Goal: Navigation & Orientation: Find specific page/section

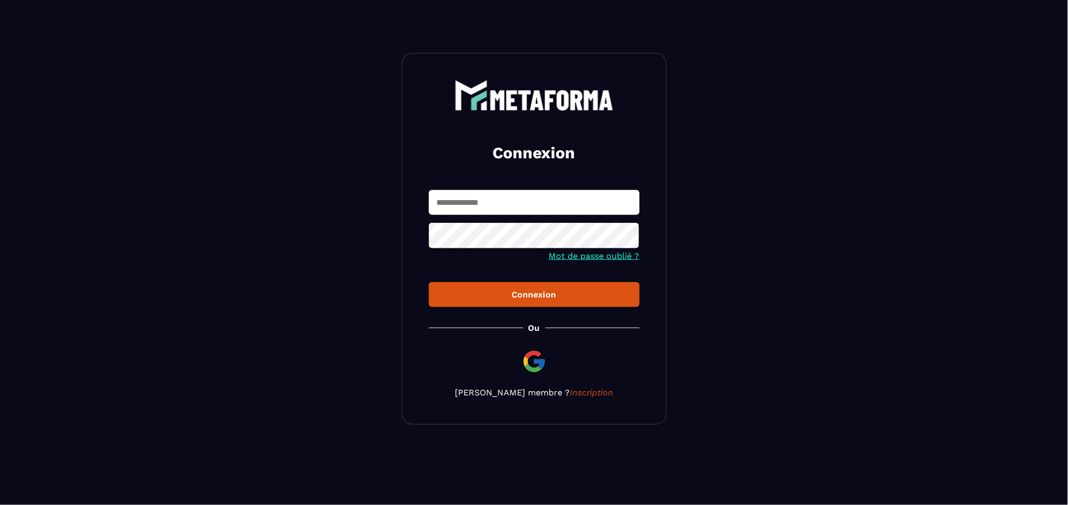
type input "**********"
click at [551, 292] on div "Connexion" at bounding box center [534, 295] width 194 height 10
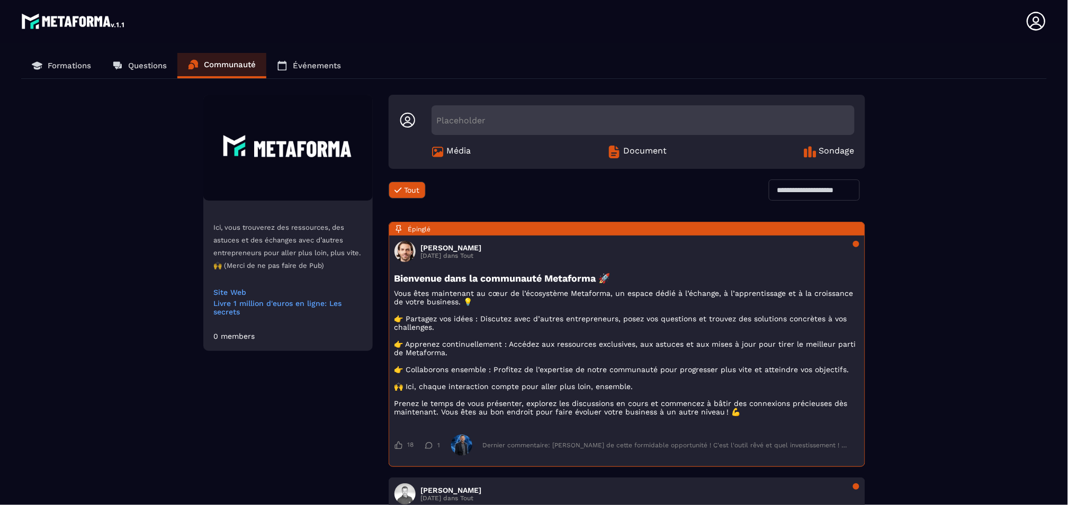
click at [1041, 21] on icon at bounding box center [1035, 21] width 21 height 21
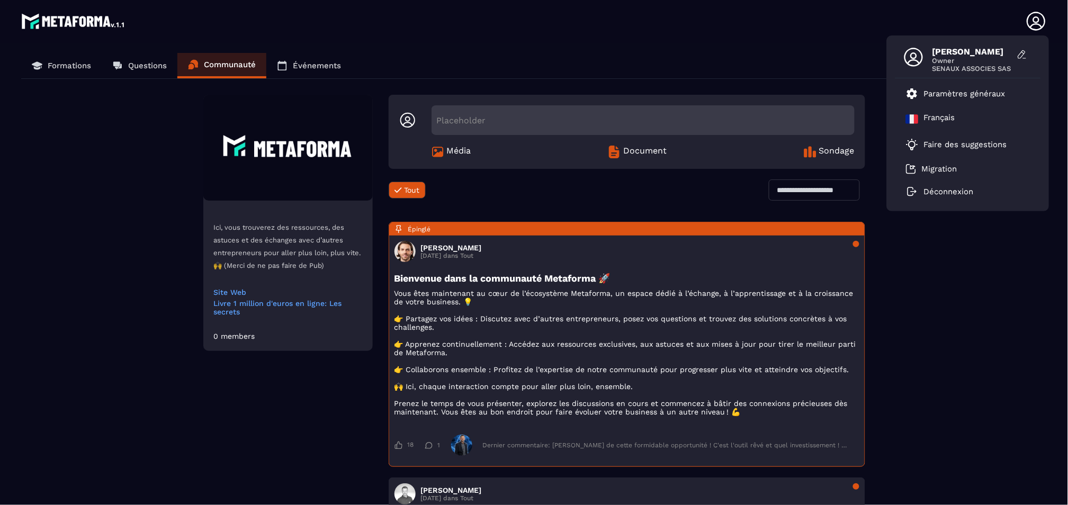
click at [453, 155] on span "Média" at bounding box center [459, 152] width 24 height 13
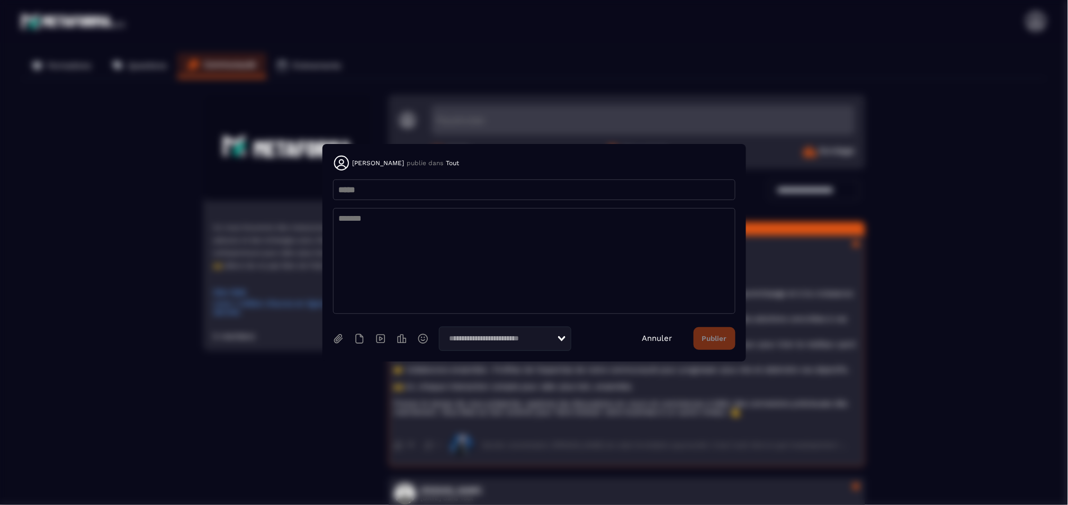
click at [655, 338] on link "Annuler" at bounding box center [657, 339] width 30 height 10
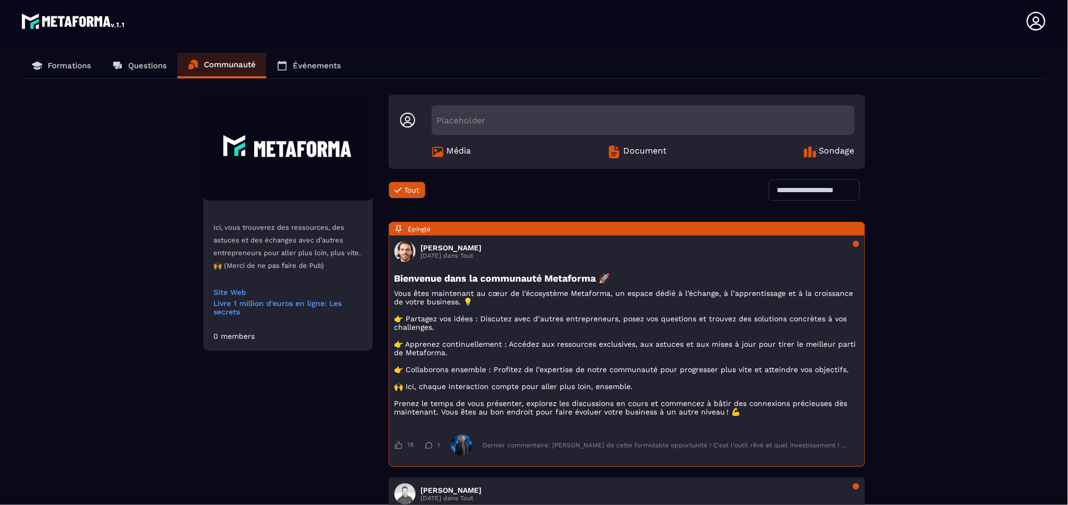
click at [79, 66] on p "Formations" at bounding box center [69, 66] width 43 height 10
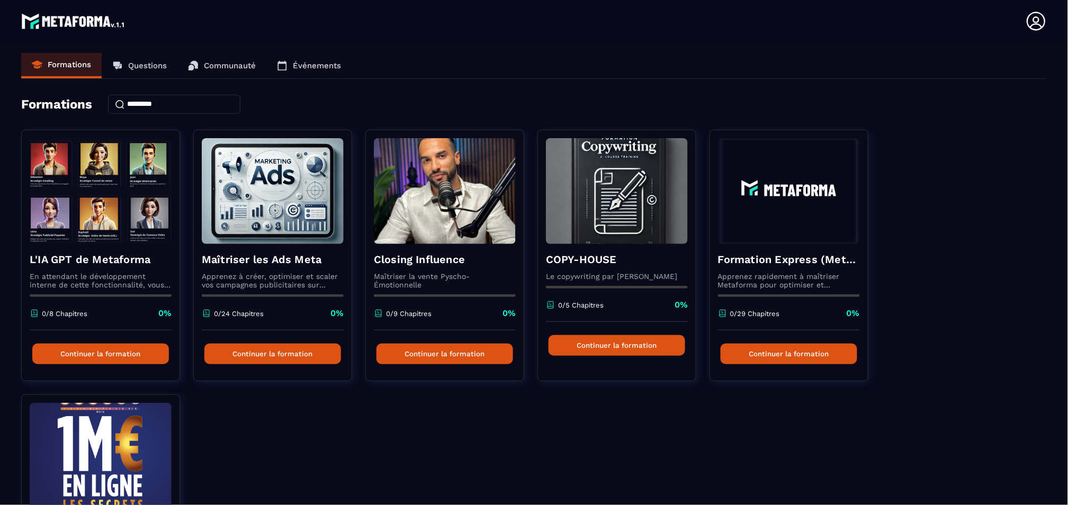
click at [151, 70] on link "Questions" at bounding box center [140, 65] width 76 height 25
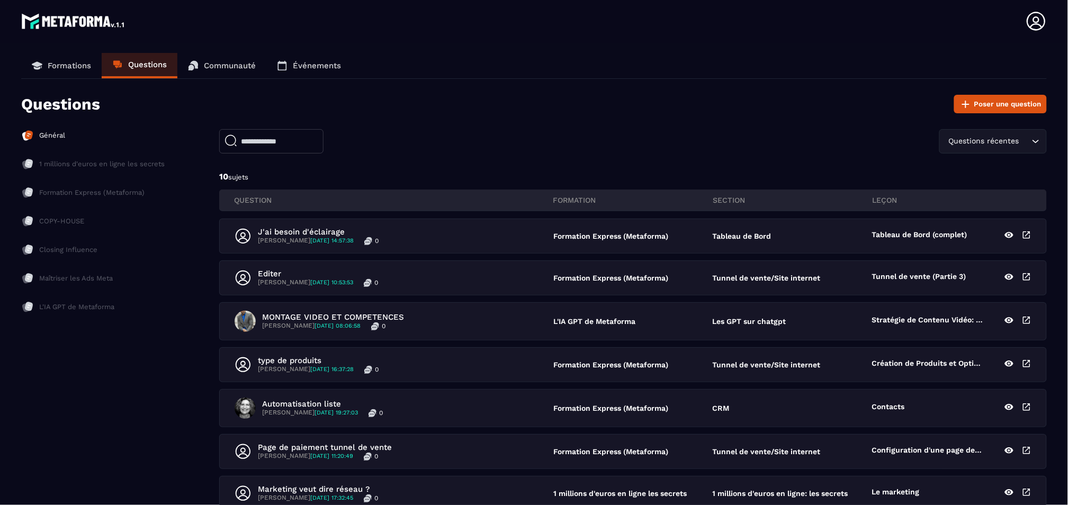
click at [308, 66] on p "Événements" at bounding box center [317, 66] width 48 height 10
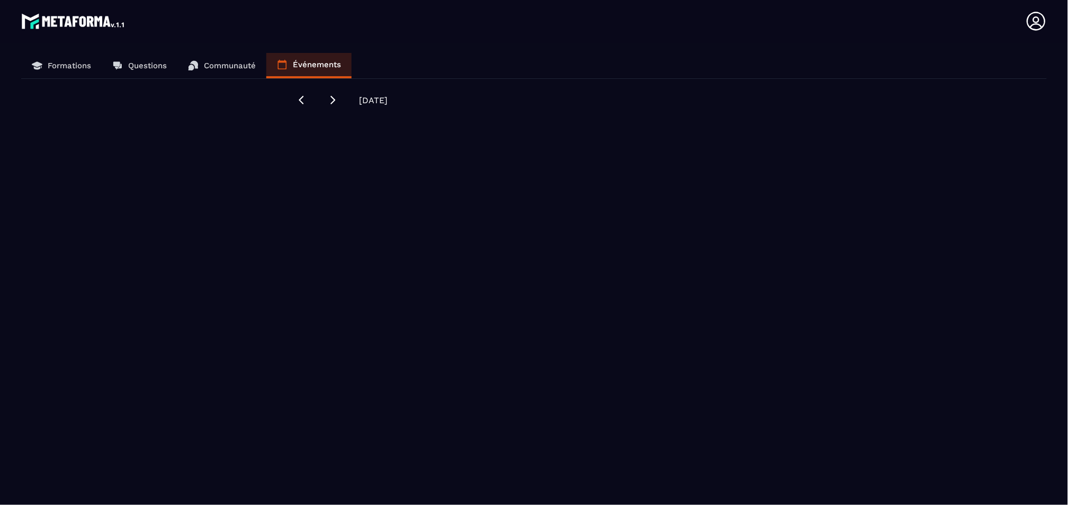
click at [57, 21] on img at bounding box center [73, 21] width 105 height 21
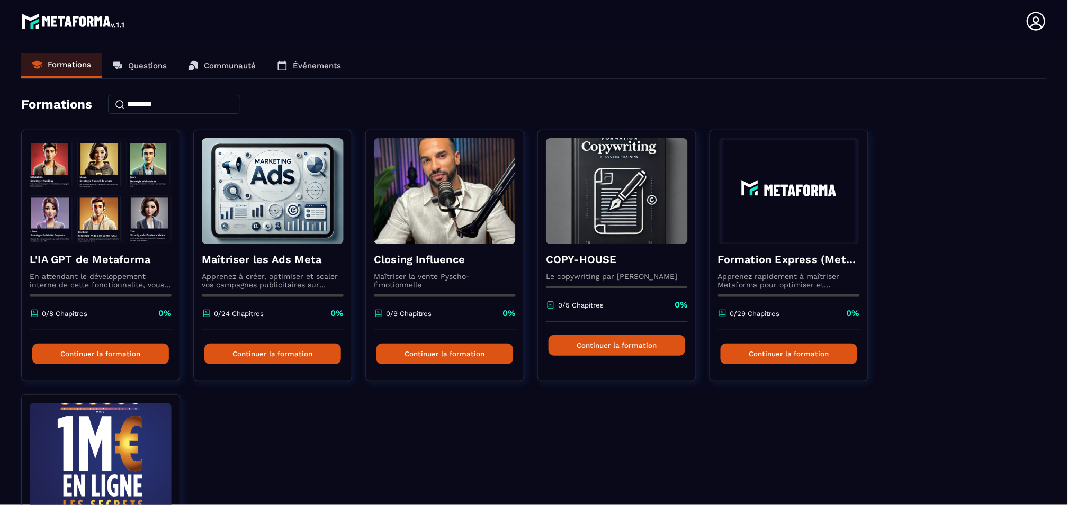
click at [57, 21] on img at bounding box center [73, 21] width 105 height 21
